Goal: Ask a question: Seek information or help from site administrators or community

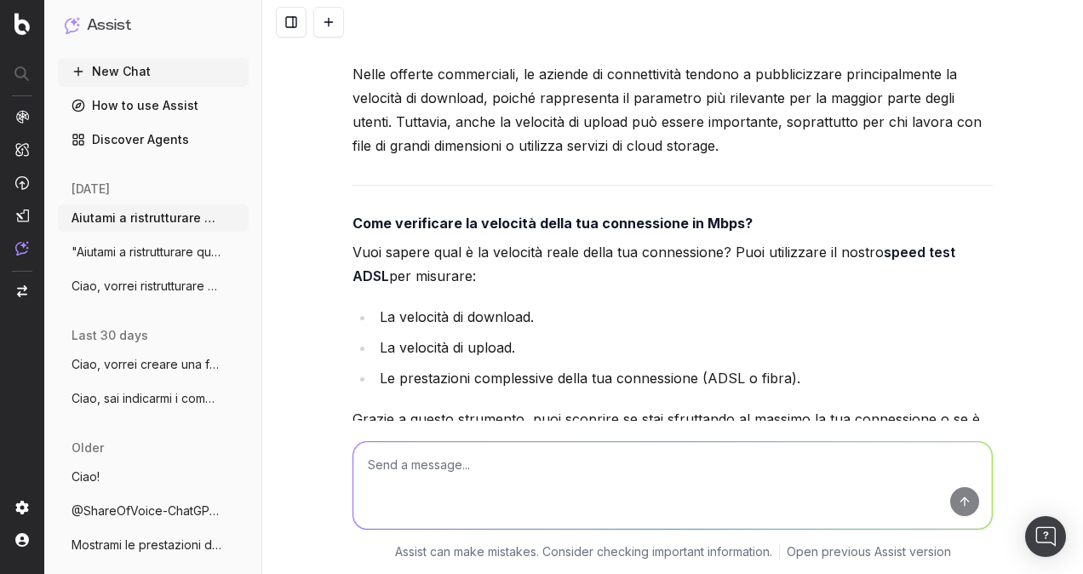
scroll to position [2650, 0]
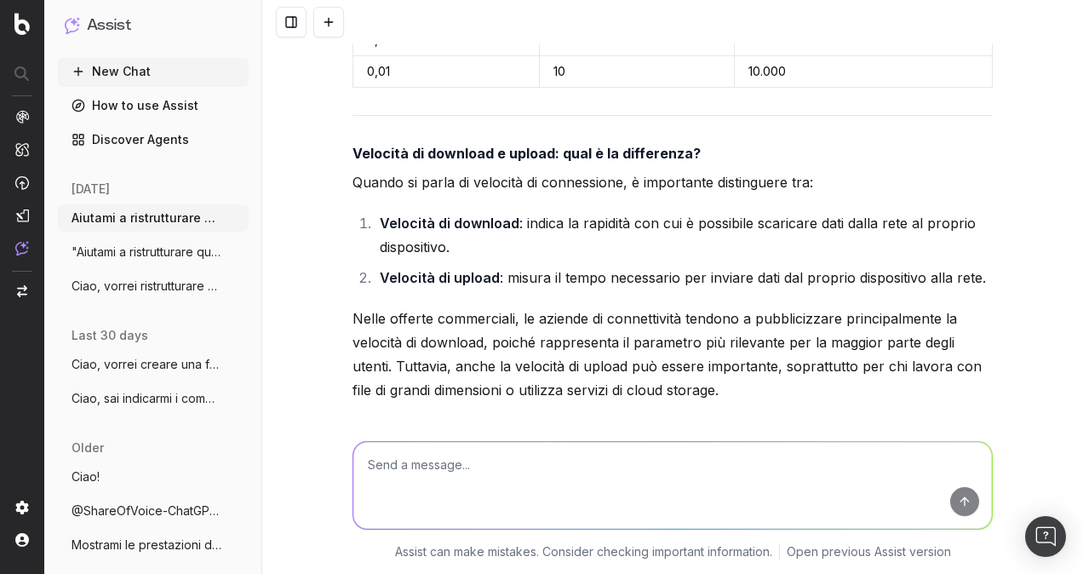
click at [135, 75] on button "New Chat" at bounding box center [153, 71] width 191 height 27
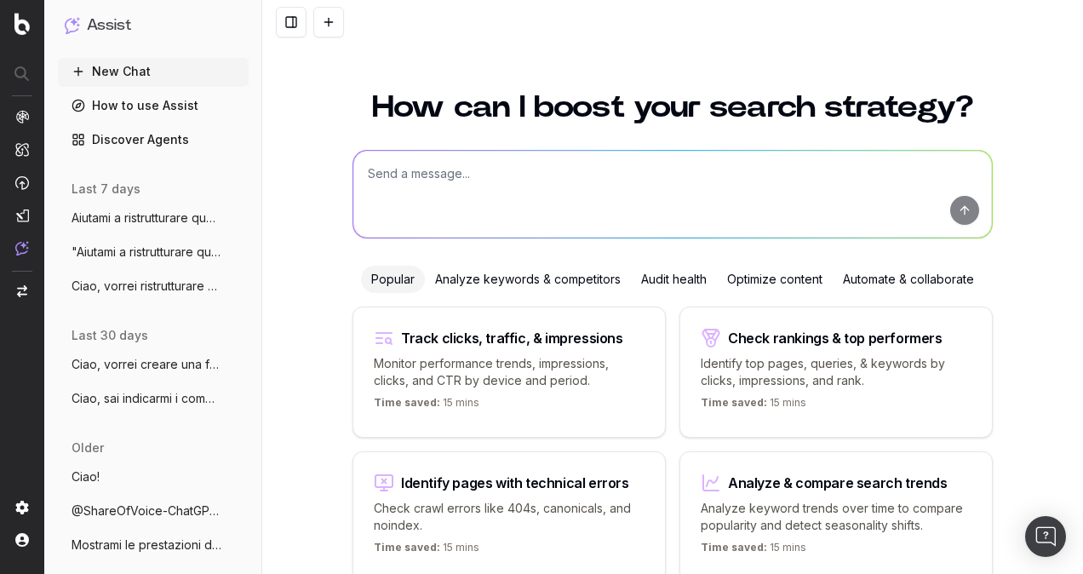
scroll to position [85, 0]
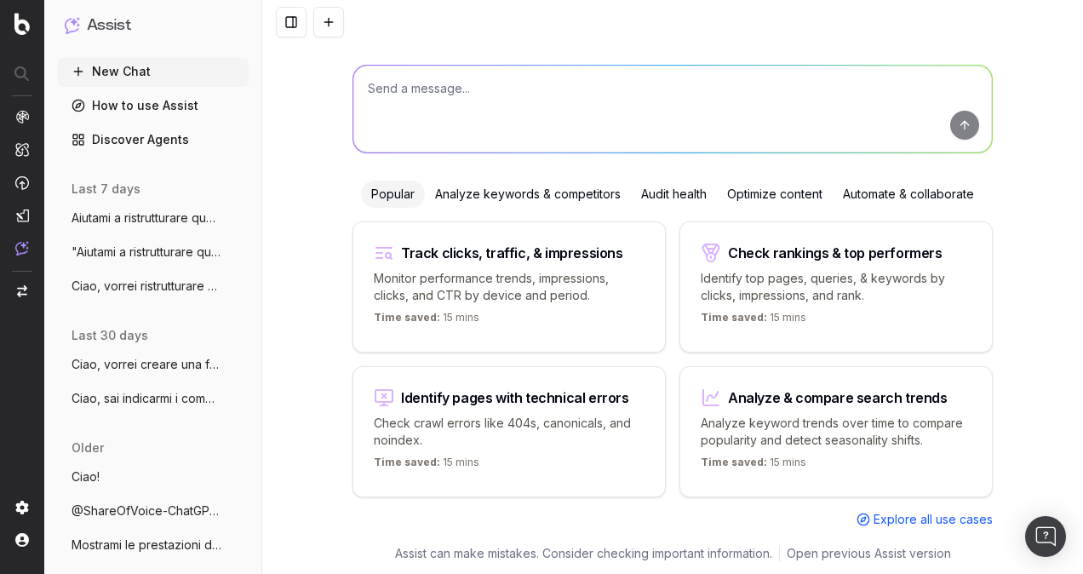
click at [458, 108] on textarea at bounding box center [672, 109] width 639 height 87
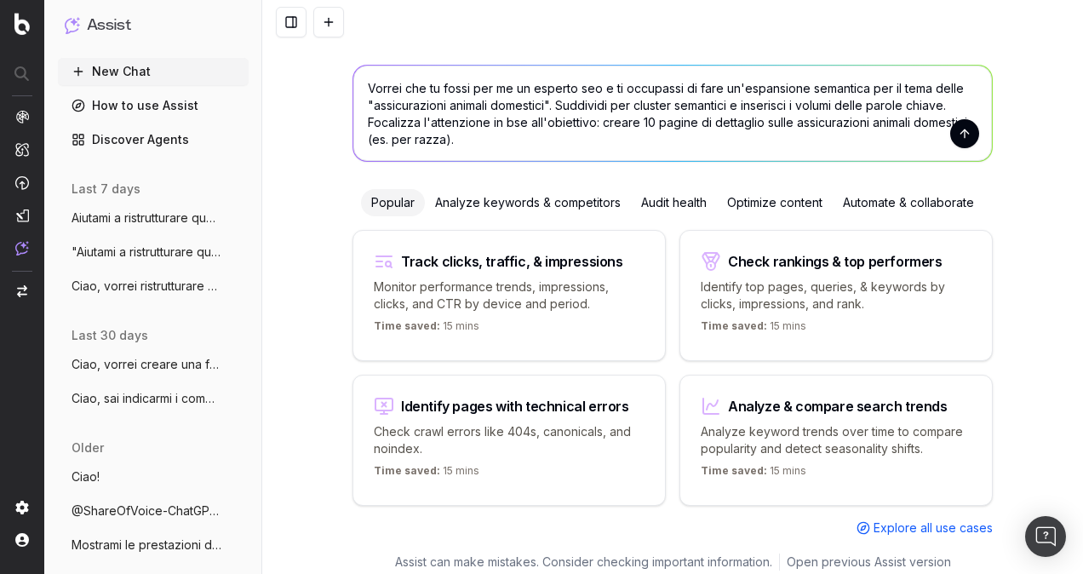
type textarea "Vorrei che tu fossi per me un esperto seo e ti occupassi di fare un'espansione …"
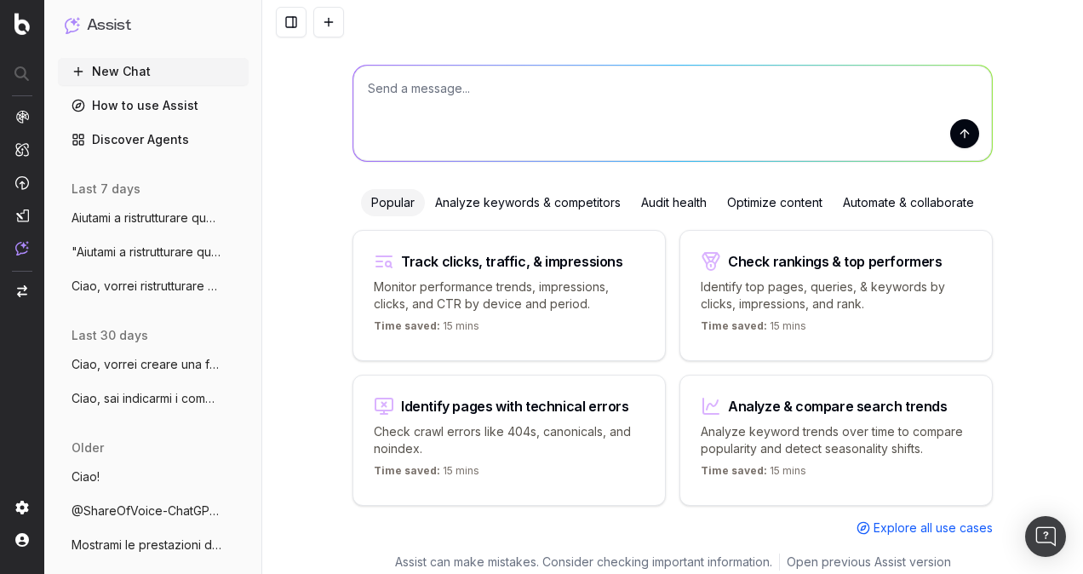
scroll to position [0, 0]
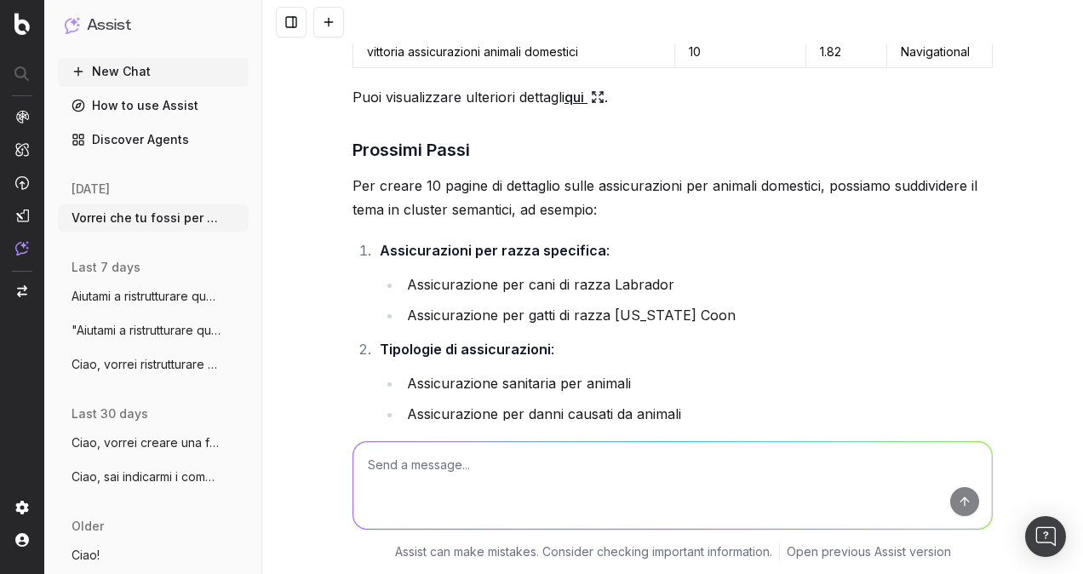
scroll to position [426, 0]
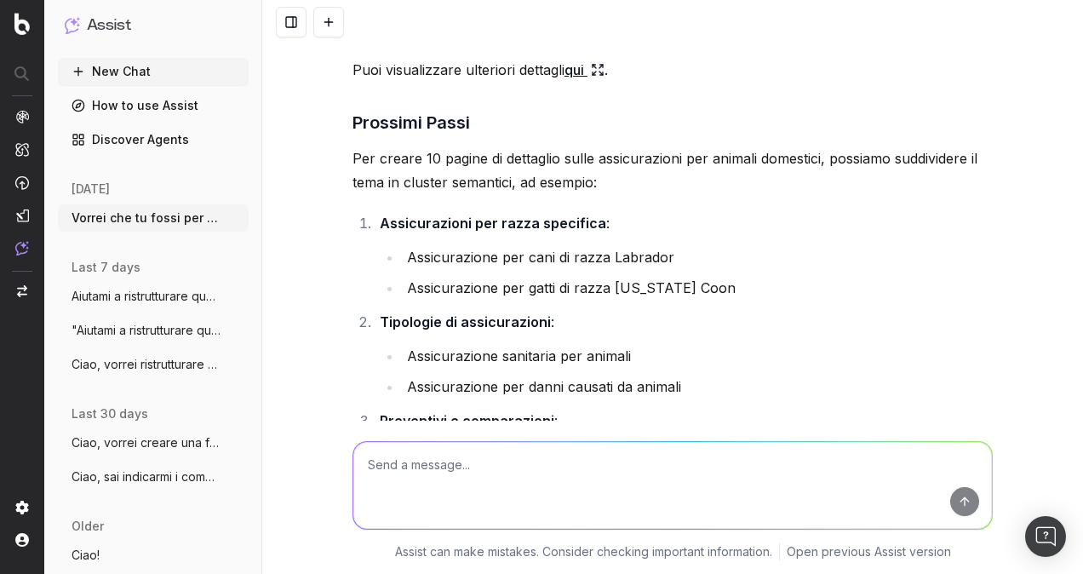
click at [593, 260] on li "Assicurazione per cani di razza Labrador" at bounding box center [697, 257] width 591 height 24
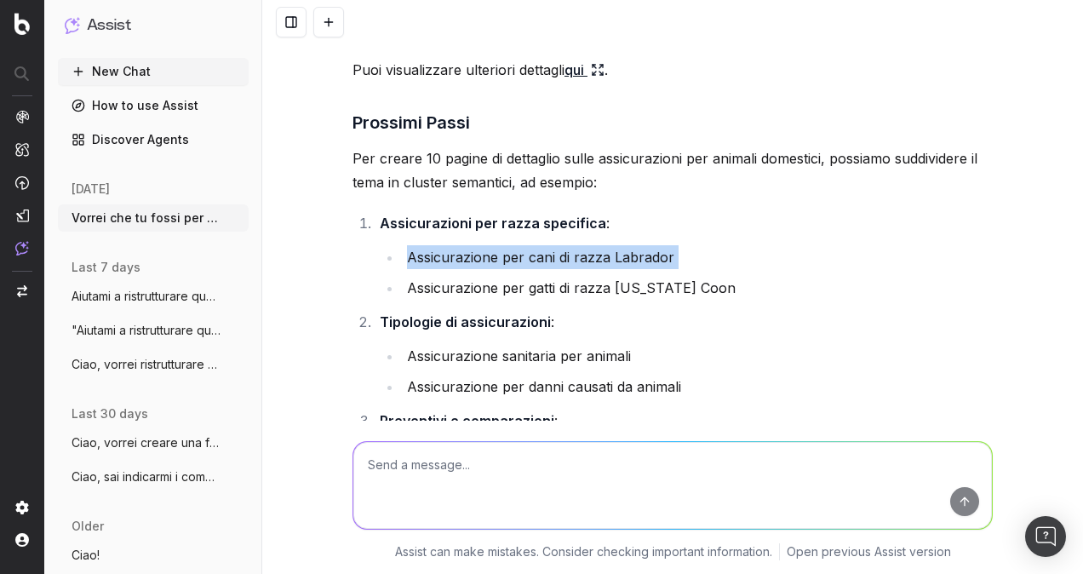
click at [593, 260] on li "Assicurazione per cani di razza Labrador" at bounding box center [697, 257] width 591 height 24
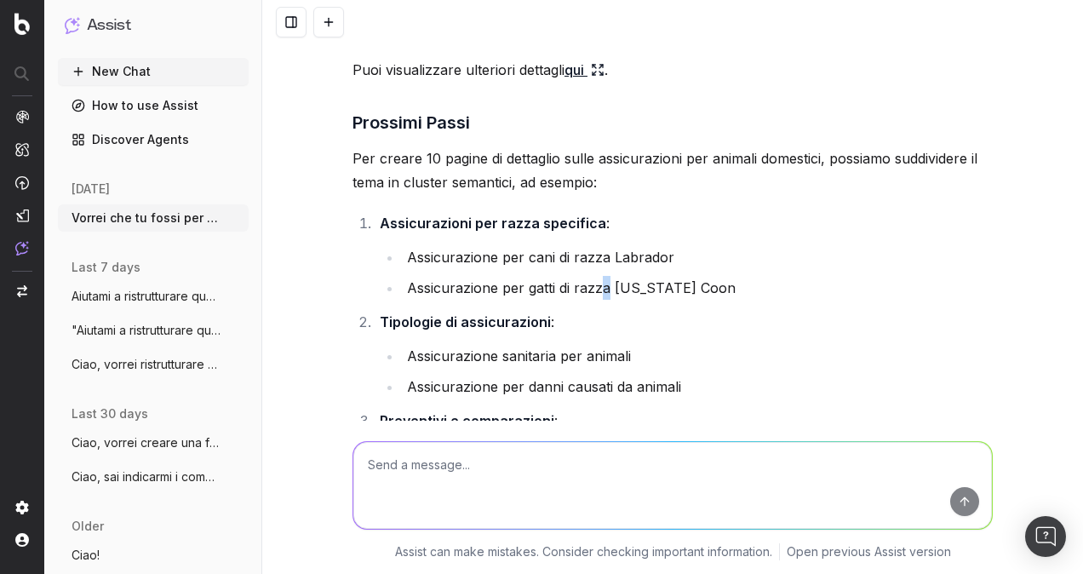
drag, startPoint x: 593, startPoint y: 260, endPoint x: 599, endPoint y: 286, distance: 27.1
click at [599, 286] on li "Assicurazione per gatti di razza [US_STATE] Coon" at bounding box center [697, 288] width 591 height 24
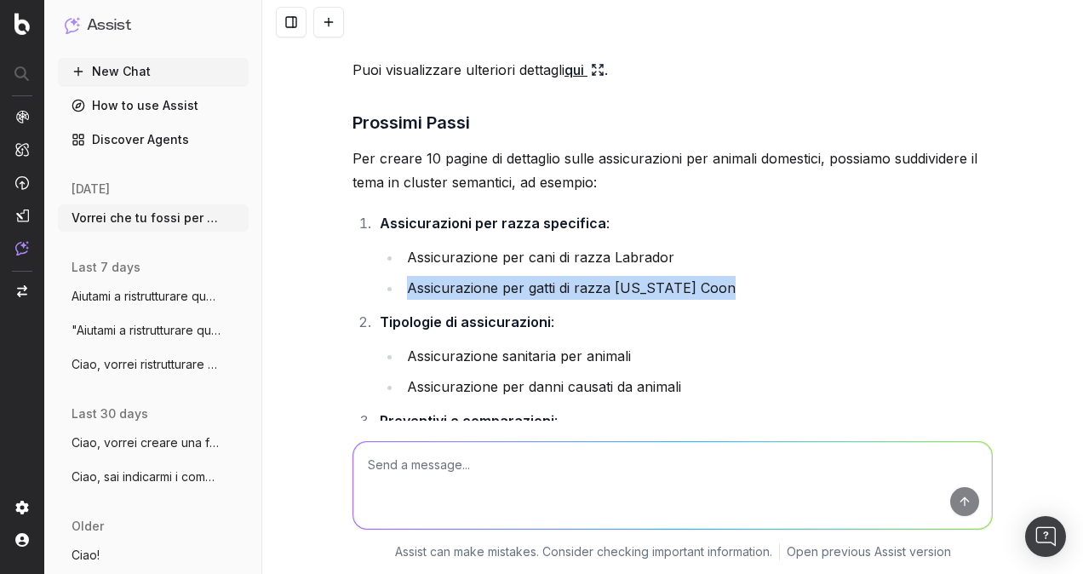
click at [599, 286] on li "Assicurazione per gatti di razza [US_STATE] Coon" at bounding box center [697, 288] width 591 height 24
drag, startPoint x: 599, startPoint y: 286, endPoint x: 576, endPoint y: 329, distance: 48.4
click at [580, 301] on ol "Assicurazioni per razza specifica : Assicurazione per cani di razza Labrador As…" at bounding box center [672, 453] width 640 height 484
click at [577, 322] on li "Tipologie di assicurazioni : Assicurazione sanitaria per animali Assicurazione …" at bounding box center [684, 354] width 618 height 89
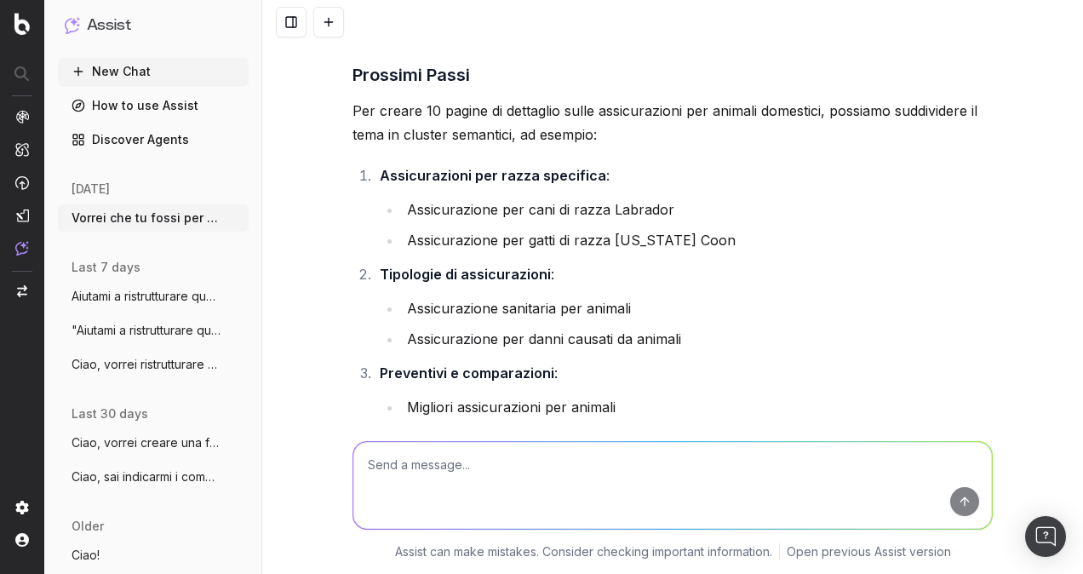
scroll to position [511, 0]
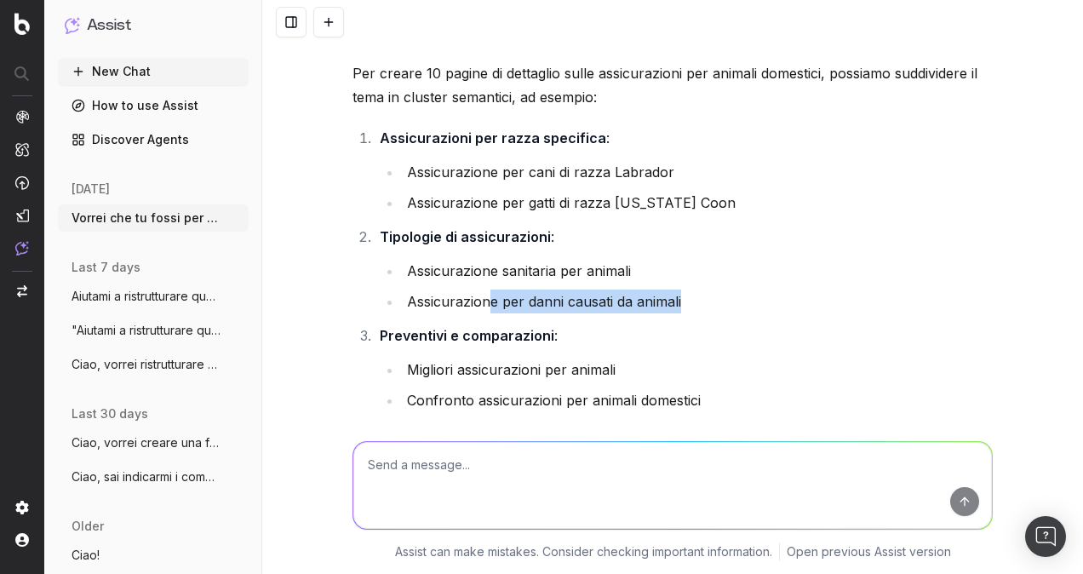
drag, startPoint x: 719, startPoint y: 296, endPoint x: 484, endPoint y: 298, distance: 235.8
click at [484, 298] on li "Assicurazione per danni causati da animali" at bounding box center [697, 301] width 591 height 24
drag, startPoint x: 484, startPoint y: 298, endPoint x: 513, endPoint y: 352, distance: 61.7
click at [513, 352] on li "Preventivi e comparazioni : Migliori assicurazioni per animali Confronto assicu…" at bounding box center [684, 368] width 618 height 89
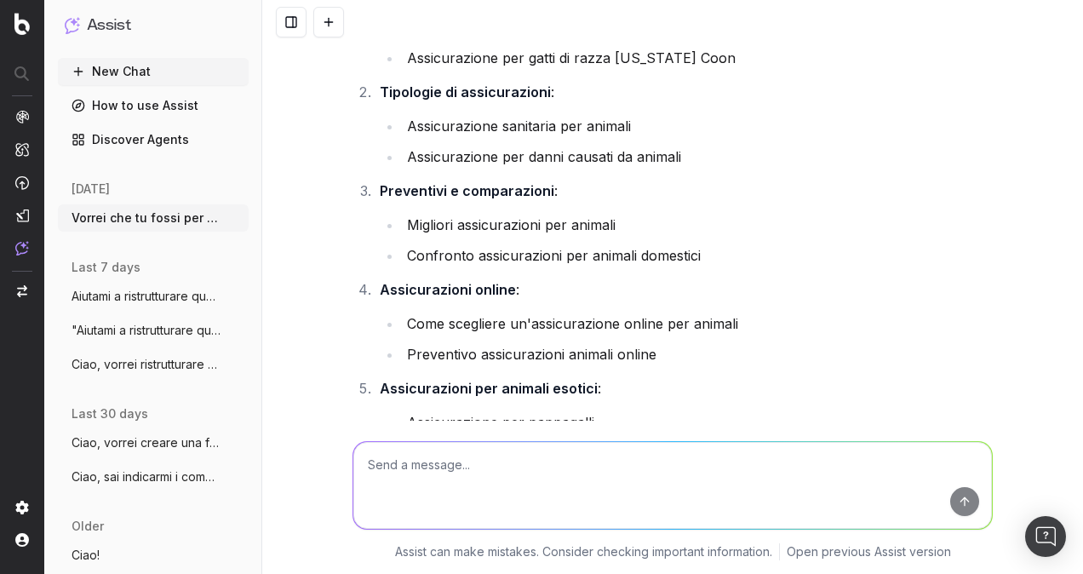
scroll to position [681, 0]
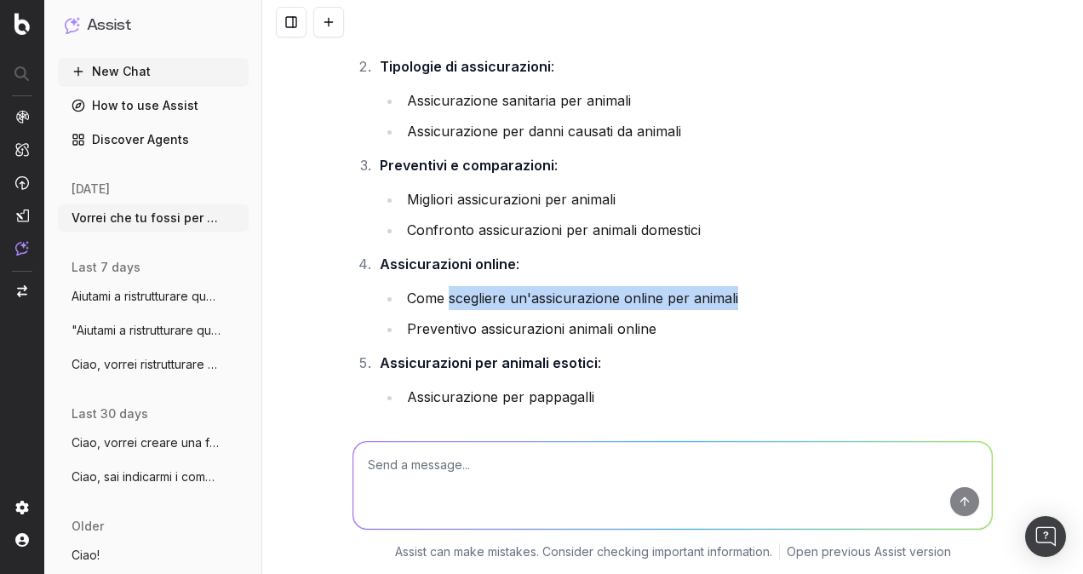
drag, startPoint x: 444, startPoint y: 289, endPoint x: 730, endPoint y: 289, distance: 285.2
click at [730, 289] on li "Come scegliere un'assicurazione online per animali" at bounding box center [697, 298] width 591 height 24
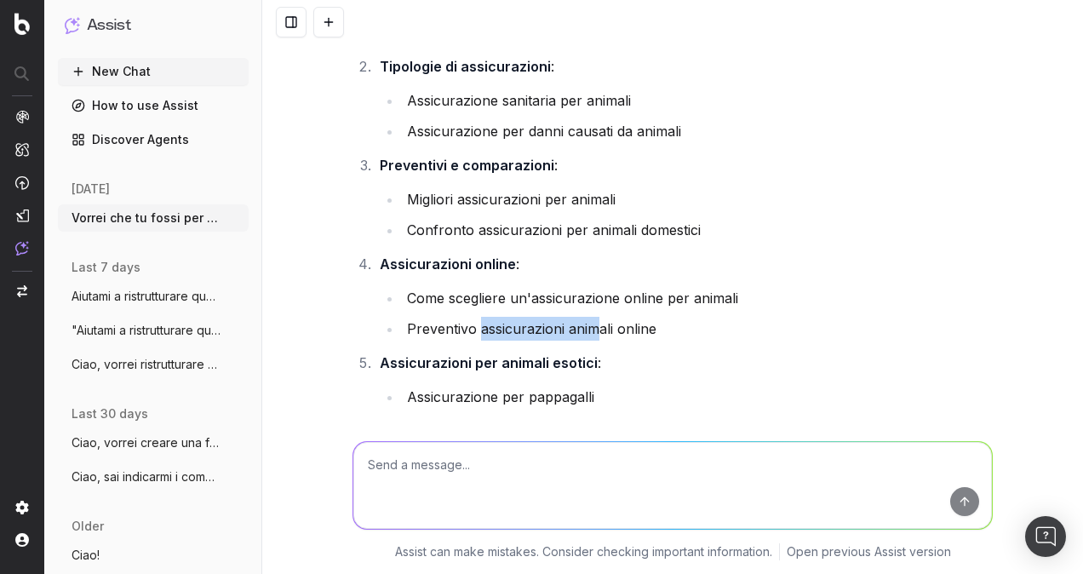
drag, startPoint x: 473, startPoint y: 334, endPoint x: 591, endPoint y: 329, distance: 117.6
click at [591, 329] on li "Preventivo assicurazioni animali online" at bounding box center [697, 329] width 591 height 24
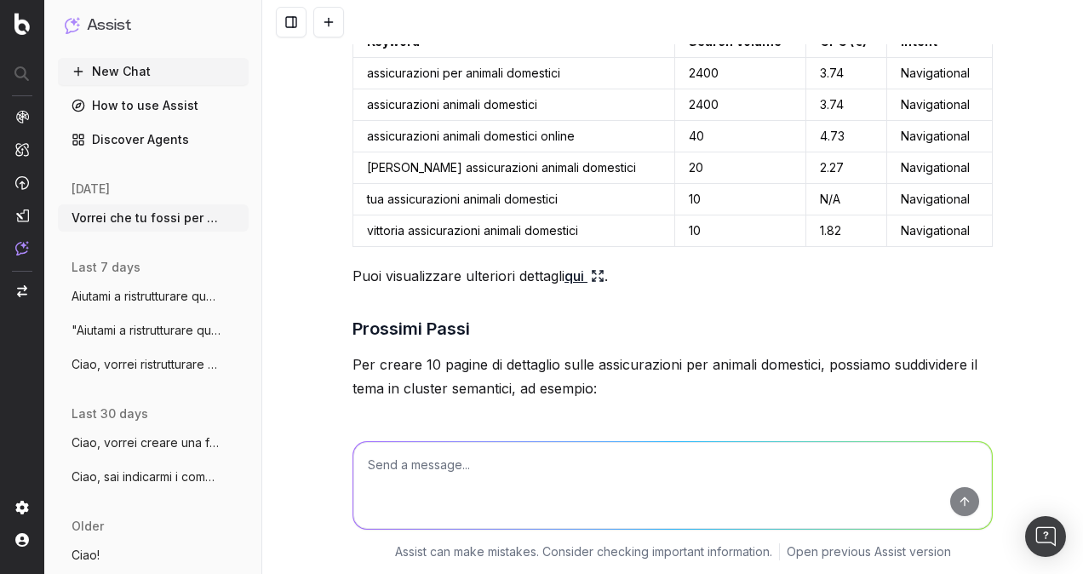
scroll to position [193, 0]
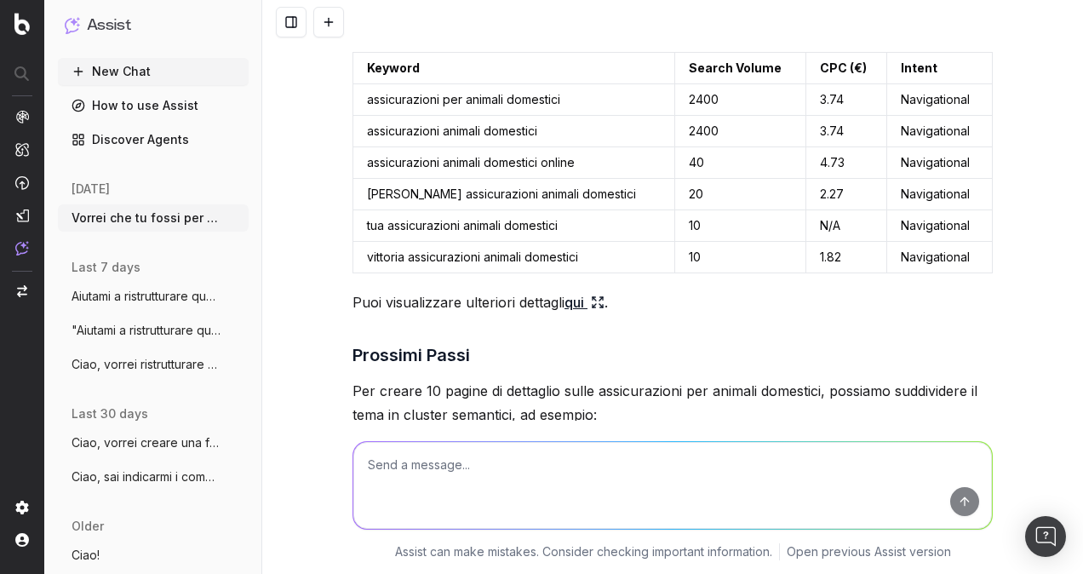
click at [602, 300] on icon at bounding box center [598, 302] width 14 height 14
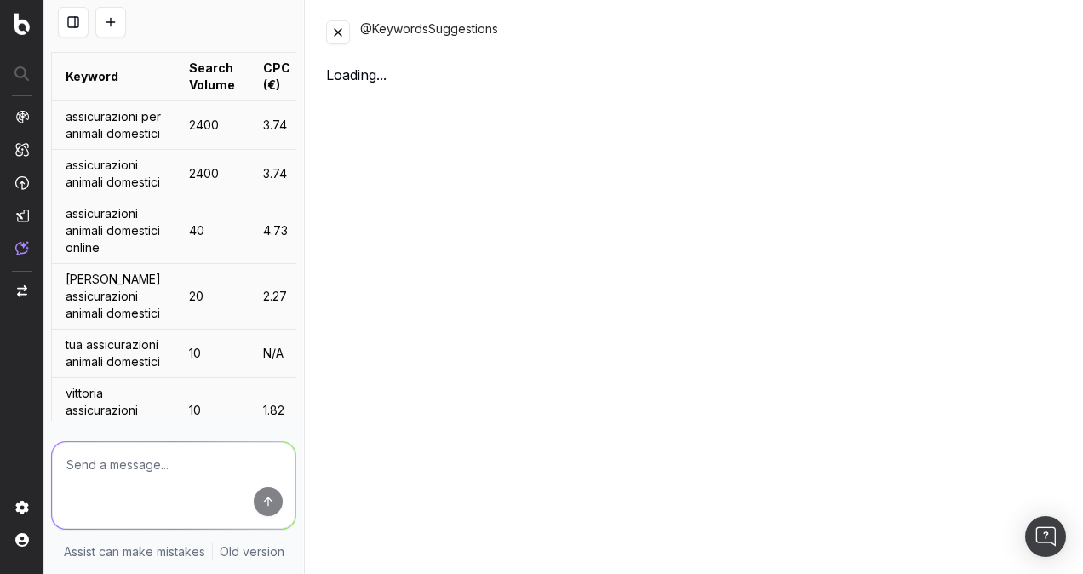
scroll to position [384, 0]
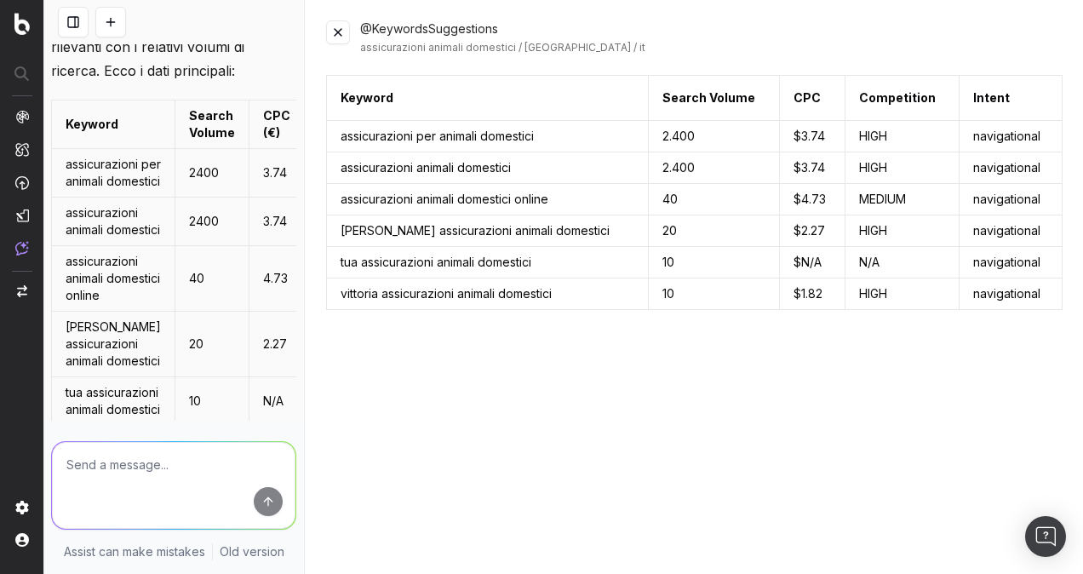
click at [334, 37] on button at bounding box center [338, 32] width 24 height 24
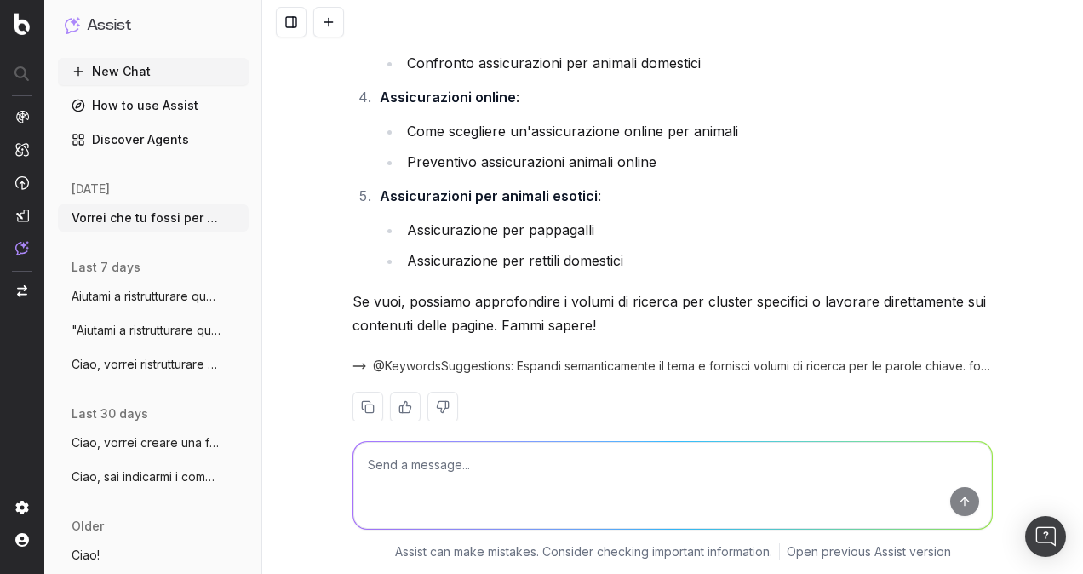
scroll to position [874, 0]
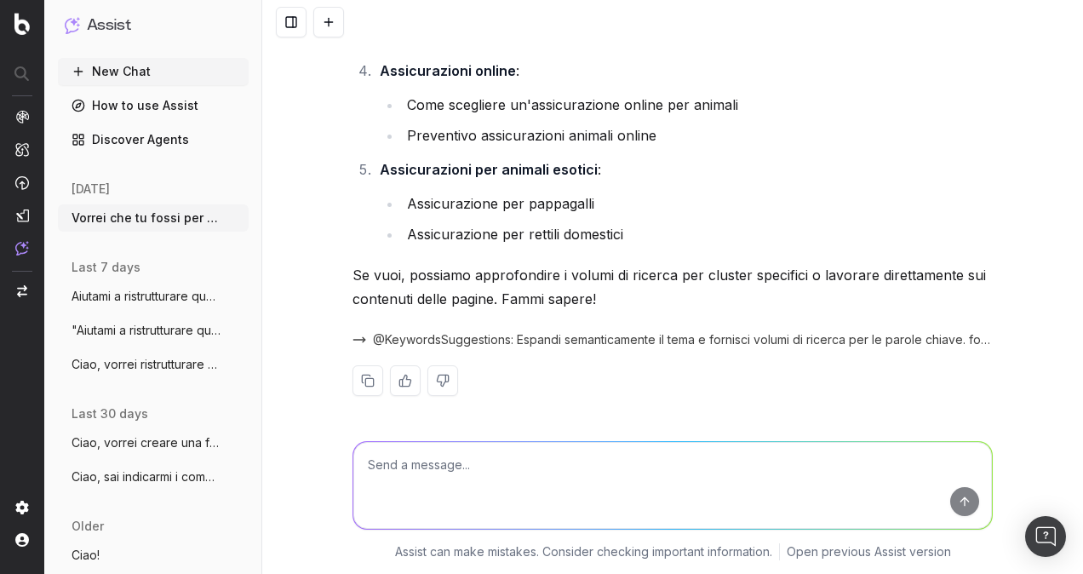
click at [575, 455] on textarea at bounding box center [672, 485] width 639 height 87
type textarea "Potresti approfondire il punto 1?"
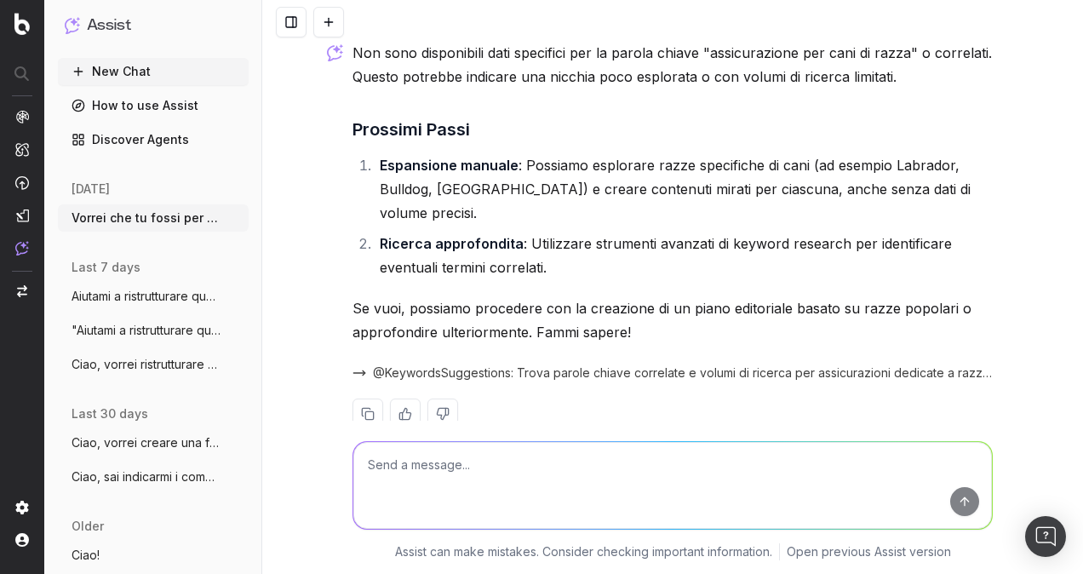
scroll to position [1331, 0]
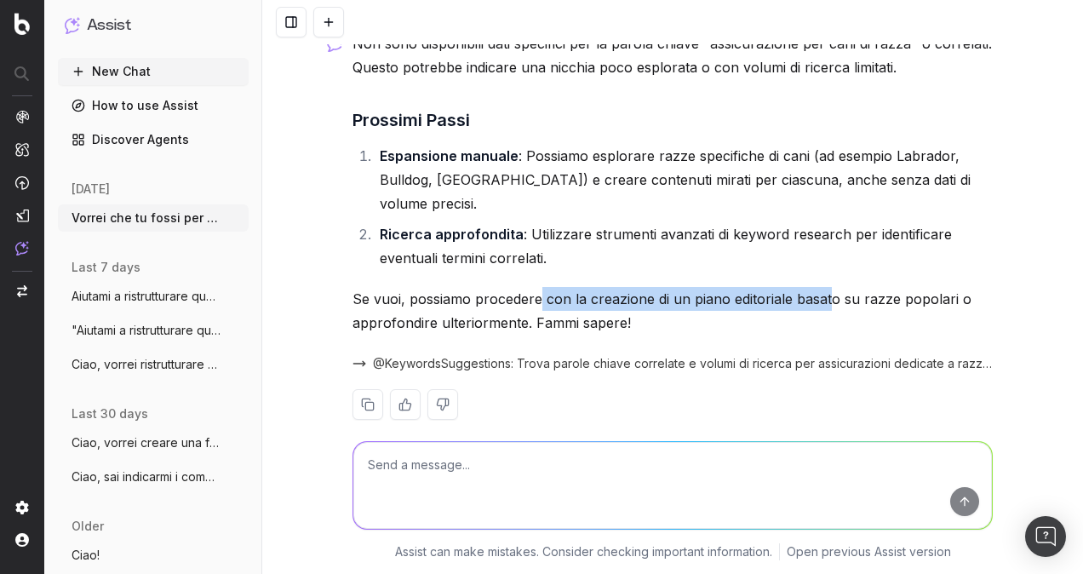
drag, startPoint x: 531, startPoint y: 270, endPoint x: 819, endPoint y: 270, distance: 287.8
click at [819, 287] on p "Se vuoi, possiamo procedere con la creazione di un piano editoriale basato su r…" at bounding box center [672, 311] width 640 height 48
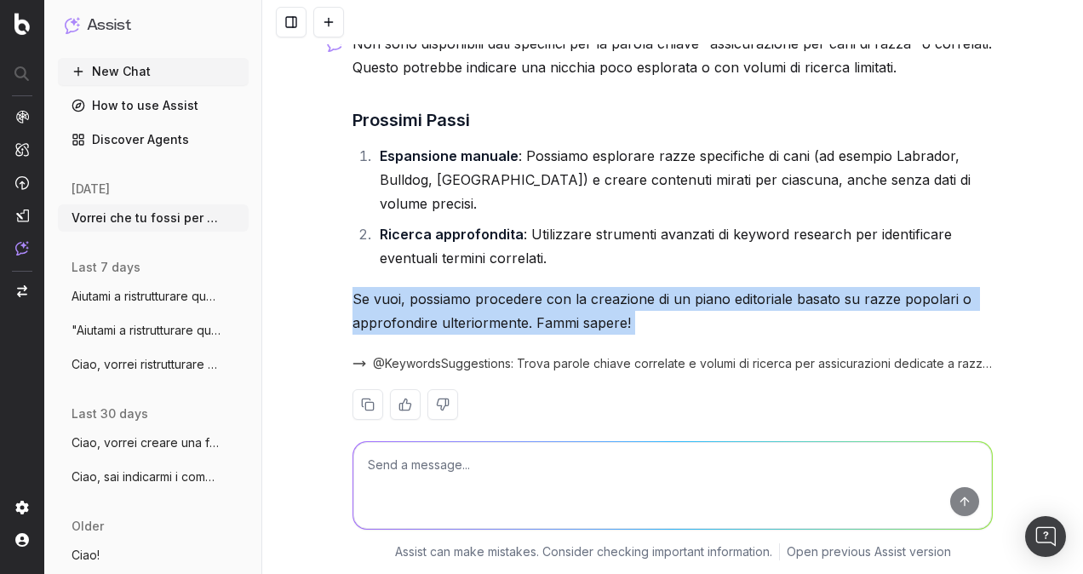
click at [819, 287] on p "Se vuoi, possiamo procedere con la creazione di un piano editoriale basato su r…" at bounding box center [672, 311] width 640 height 48
drag, startPoint x: 819, startPoint y: 270, endPoint x: 603, endPoint y: 270, distance: 216.3
click at [603, 287] on p "Se vuoi, possiamo procedere con la creazione di un piano editoriale basato su r…" at bounding box center [672, 311] width 640 height 48
click at [599, 291] on p "Se vuoi, possiamo procedere con la creazione di un piano editoriale basato su r…" at bounding box center [672, 311] width 640 height 48
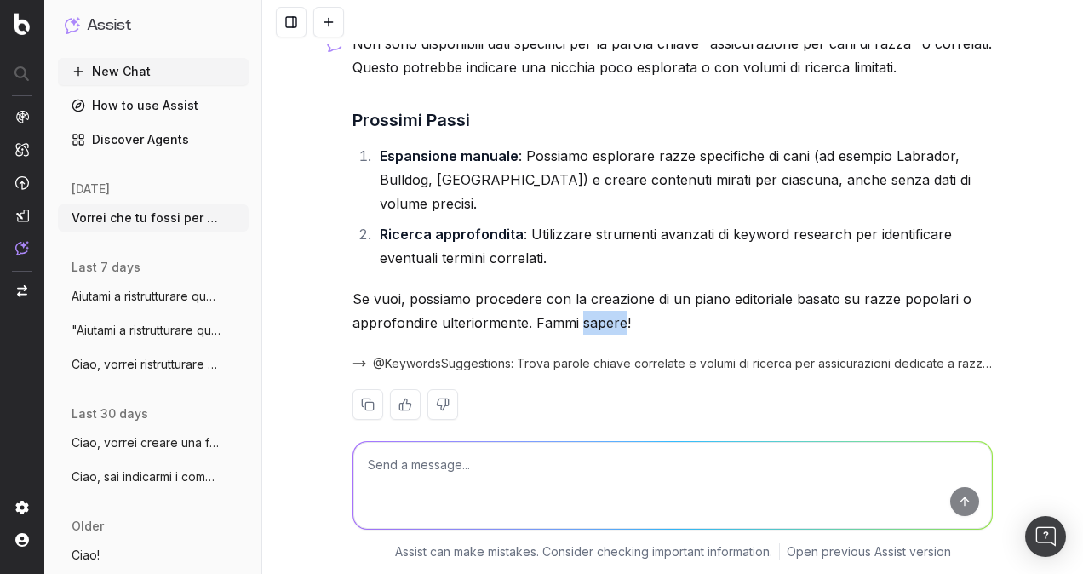
click at [599, 291] on p "Se vuoi, possiamo procedere con la creazione di un piano editoriale basato su r…" at bounding box center [672, 311] width 640 height 48
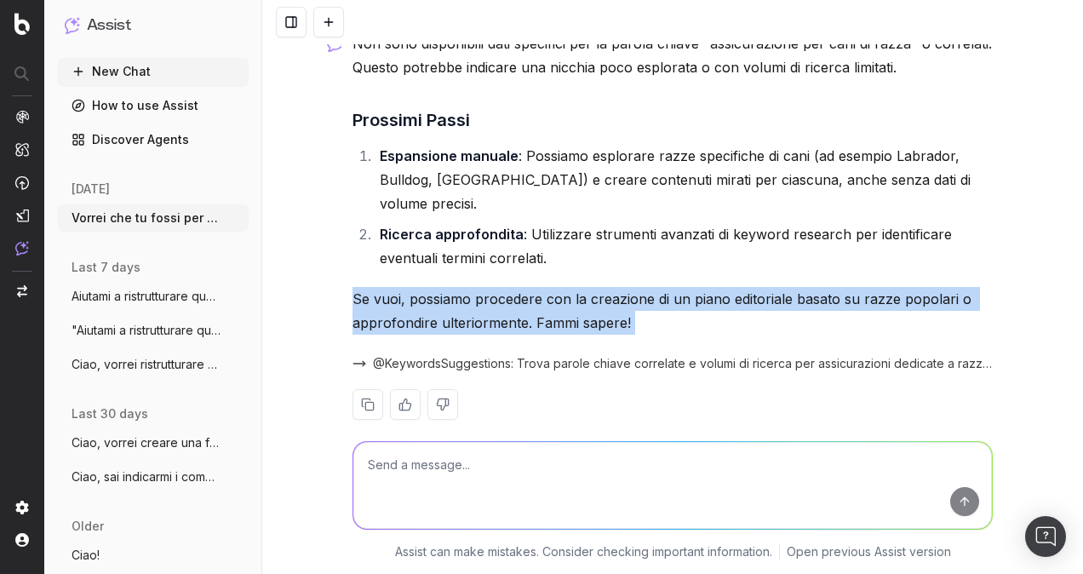
drag, startPoint x: 599, startPoint y: 291, endPoint x: 377, endPoint y: 284, distance: 221.5
click at [378, 287] on p "Se vuoi, possiamo procedere con la creazione di un piano editoriale basato su r…" at bounding box center [672, 311] width 640 height 48
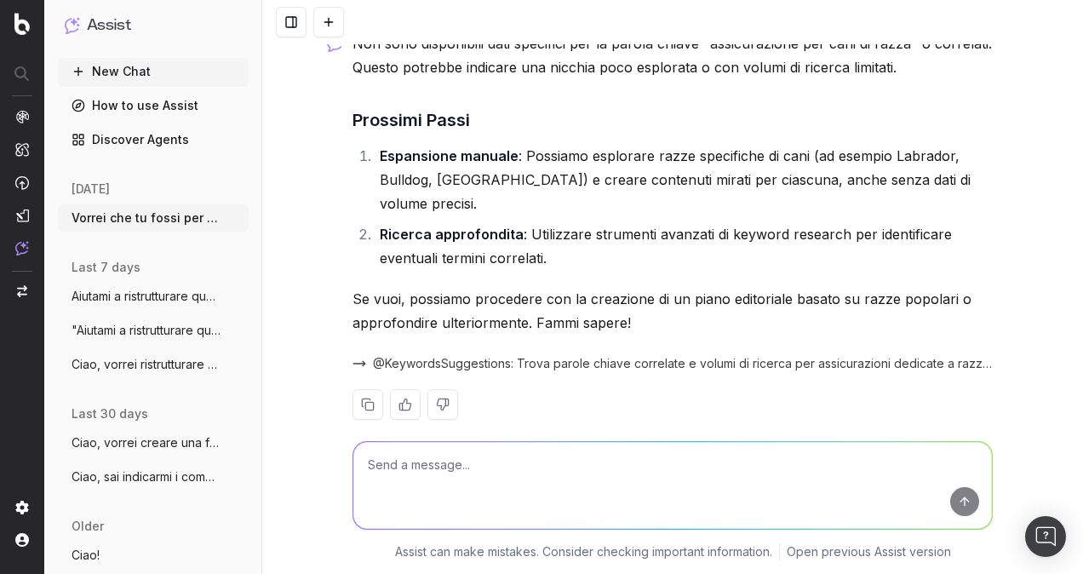
click at [519, 287] on p "Se vuoi, possiamo procedere con la creazione di un piano editoriale basato su r…" at bounding box center [672, 311] width 640 height 48
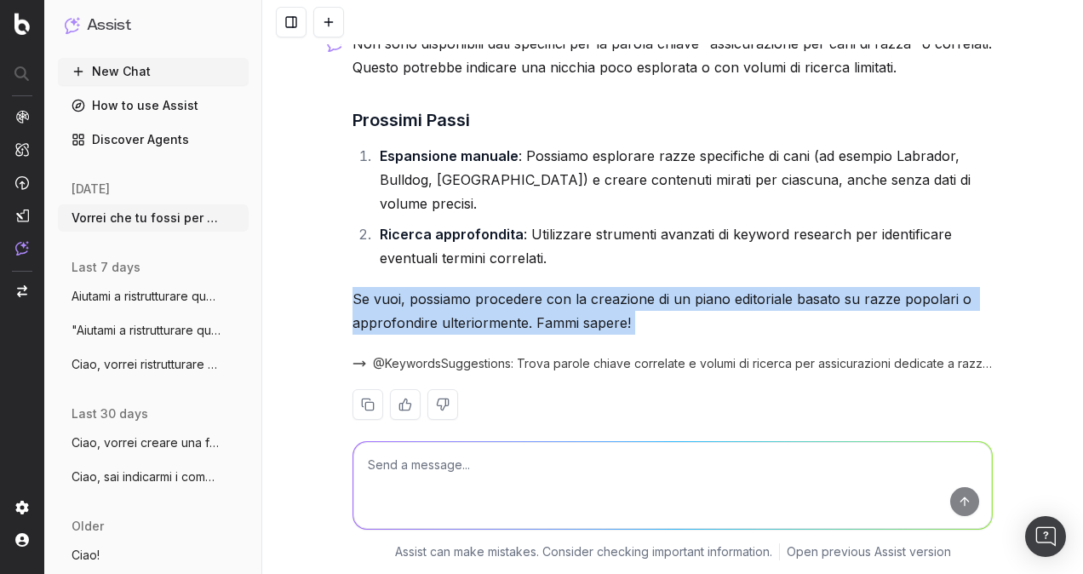
click at [519, 287] on p "Se vuoi, possiamo procedere con la creazione di un piano editoriale basato su r…" at bounding box center [672, 311] width 640 height 48
drag, startPoint x: 519, startPoint y: 273, endPoint x: 519, endPoint y: 295, distance: 21.3
click at [518, 287] on p "Se vuoi, possiamo procedere con la creazione di un piano editoriale basato su r…" at bounding box center [672, 311] width 640 height 48
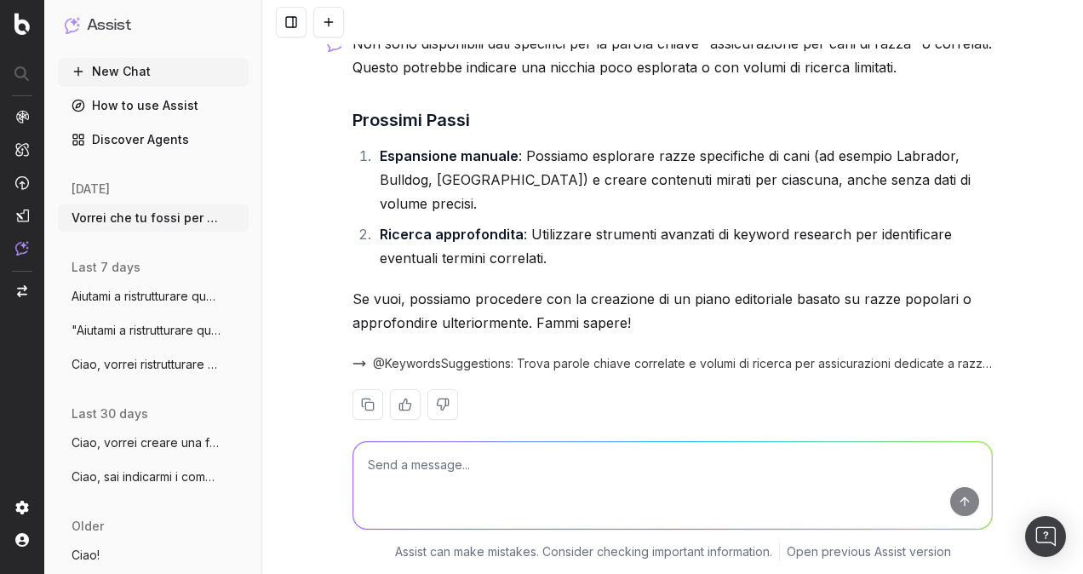
click at [576, 468] on textarea at bounding box center [672, 485] width 639 height 87
type textarea "Provaci!"
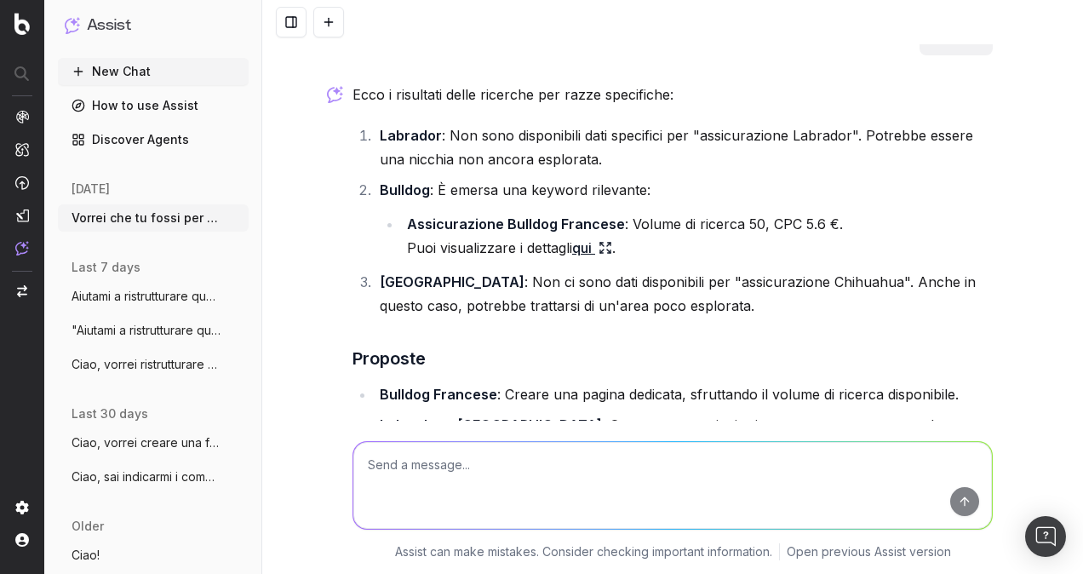
scroll to position [1675, 0]
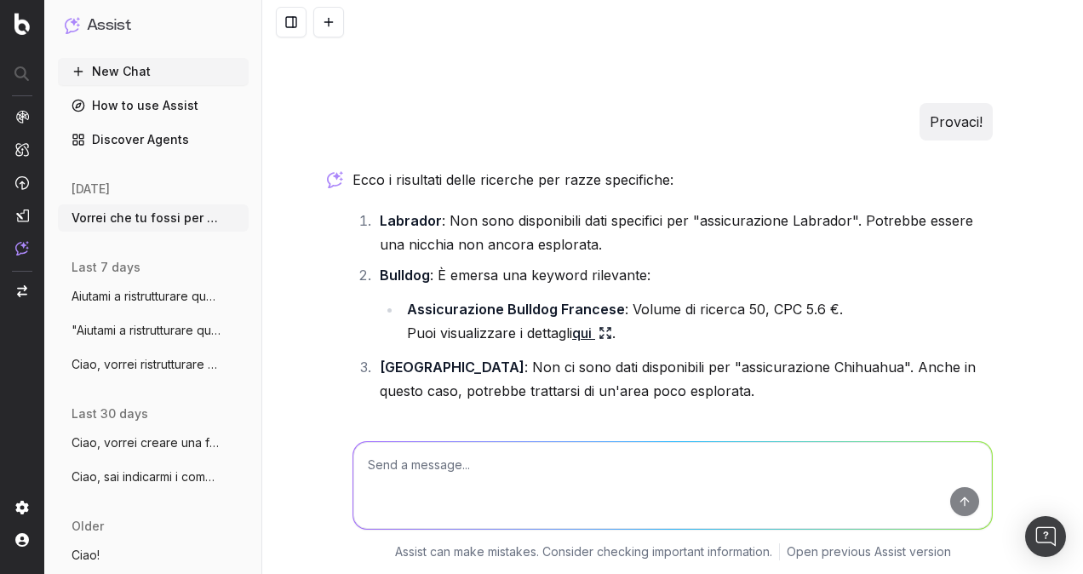
drag, startPoint x: 712, startPoint y: 264, endPoint x: 511, endPoint y: 246, distance: 201.7
click at [511, 263] on li "Bulldog : È emersa una keyword rilevante: Assicurazione Bulldog Francese : Volu…" at bounding box center [684, 304] width 618 height 82
click at [487, 215] on li "Labrador : Non sono disponibili dati specifici per "assicurazione Labrador". Po…" at bounding box center [684, 233] width 618 height 48
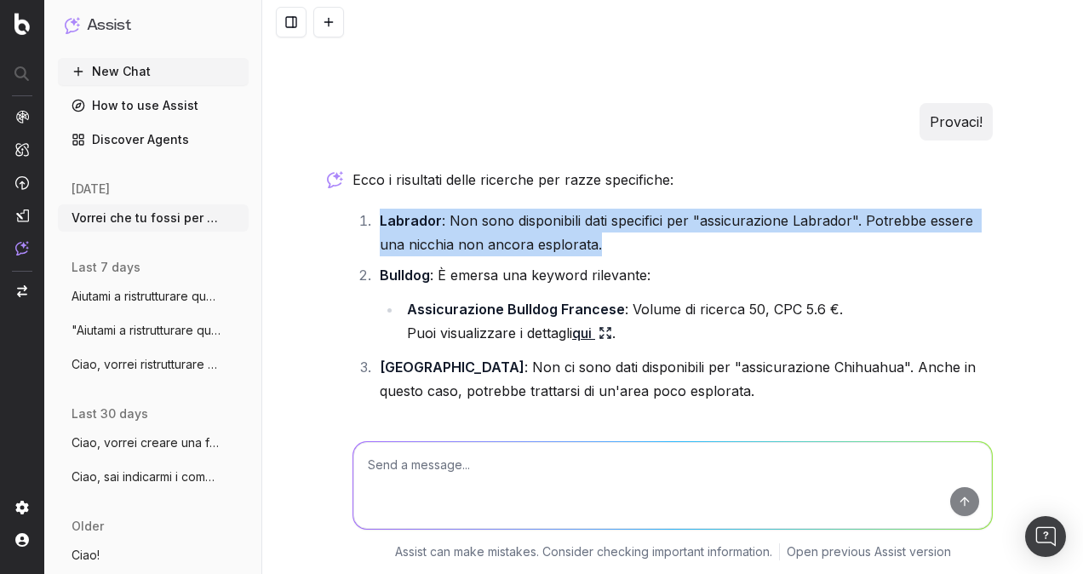
click at [487, 215] on li "Labrador : Non sono disponibili dati specifici per "assicurazione Labrador". Po…" at bounding box center [684, 233] width 618 height 48
drag, startPoint x: 487, startPoint y: 215, endPoint x: 494, endPoint y: 205, distance: 11.6
click at [496, 209] on li "Labrador : Non sono disponibili dati specifici per "assicurazione Labrador". Po…" at bounding box center [684, 233] width 618 height 48
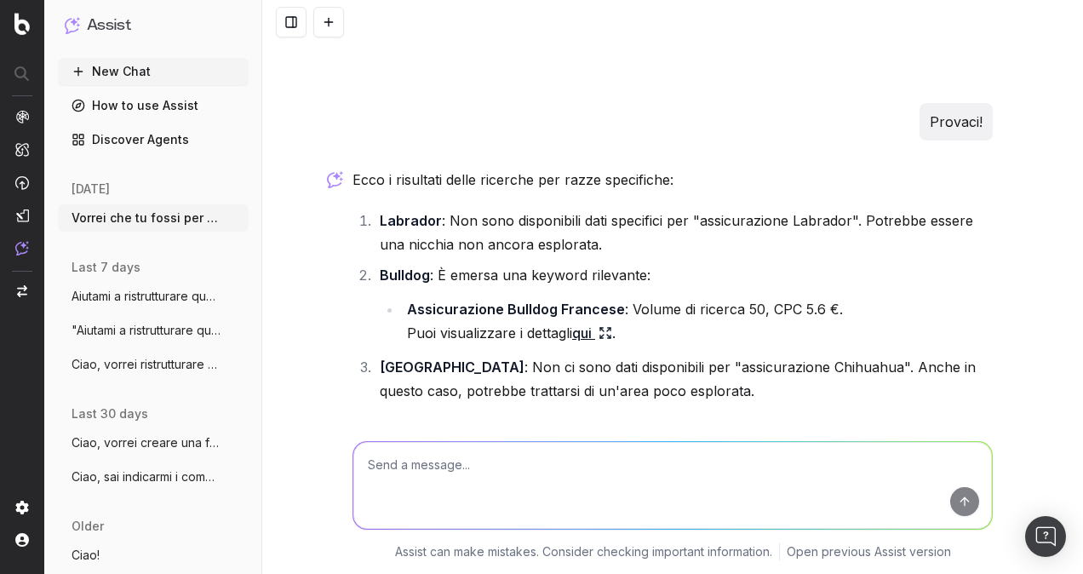
click at [492, 209] on li "Labrador : Non sono disponibili dati specifici per "assicurazione Labrador". Po…" at bounding box center [684, 233] width 618 height 48
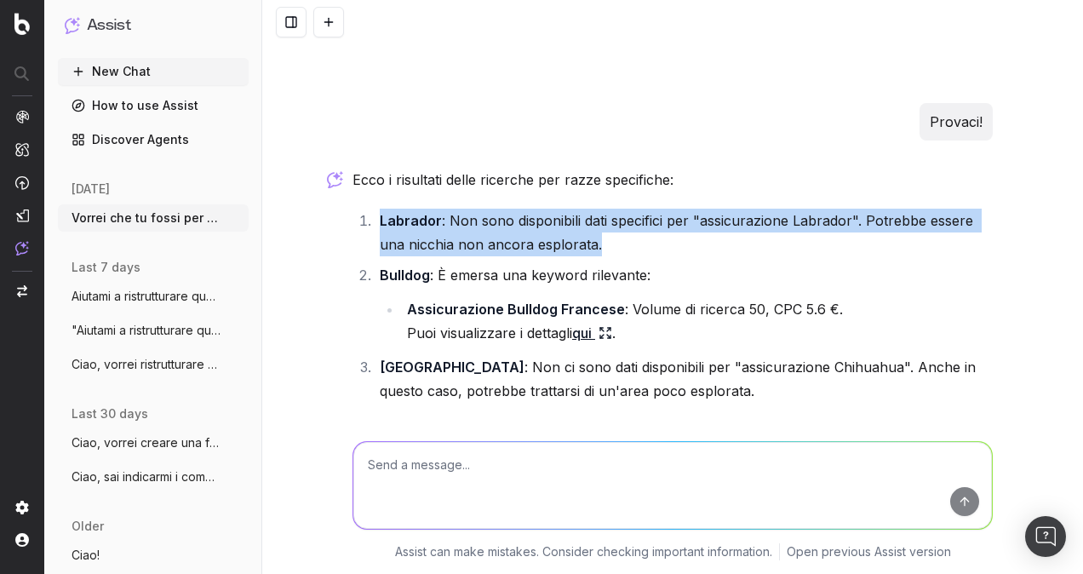
click at [492, 209] on li "Labrador : Non sono disponibili dati specifici per "assicurazione Labrador". Po…" at bounding box center [684, 233] width 618 height 48
drag, startPoint x: 492, startPoint y: 202, endPoint x: 511, endPoint y: 222, distance: 27.7
click at [511, 222] on li "Labrador : Non sono disponibili dati specifici per "assicurazione Labrador". Po…" at bounding box center [684, 233] width 618 height 48
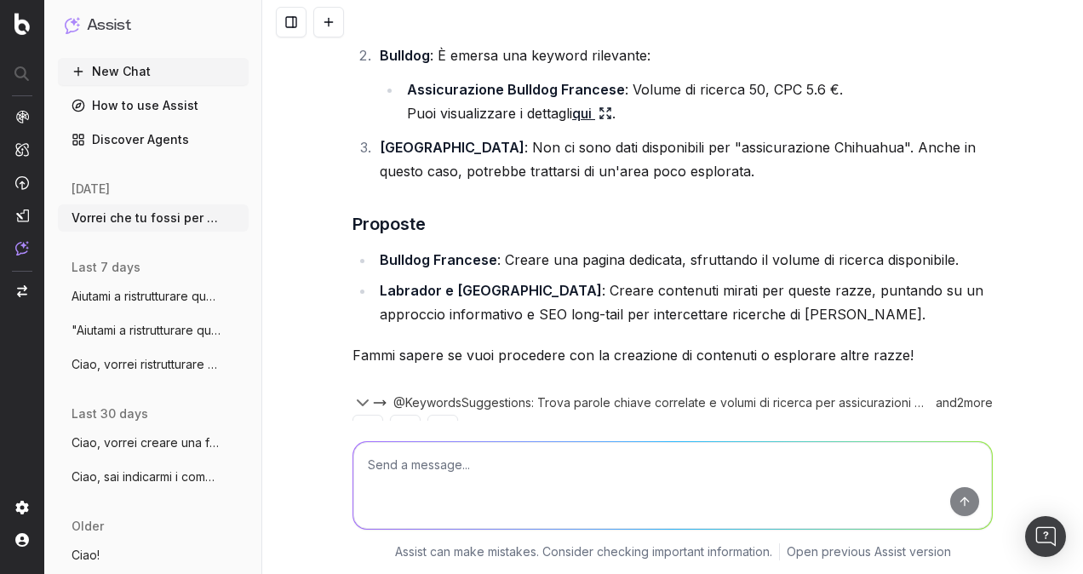
scroll to position [1920, 0]
